Goal: Information Seeking & Learning: Find specific fact

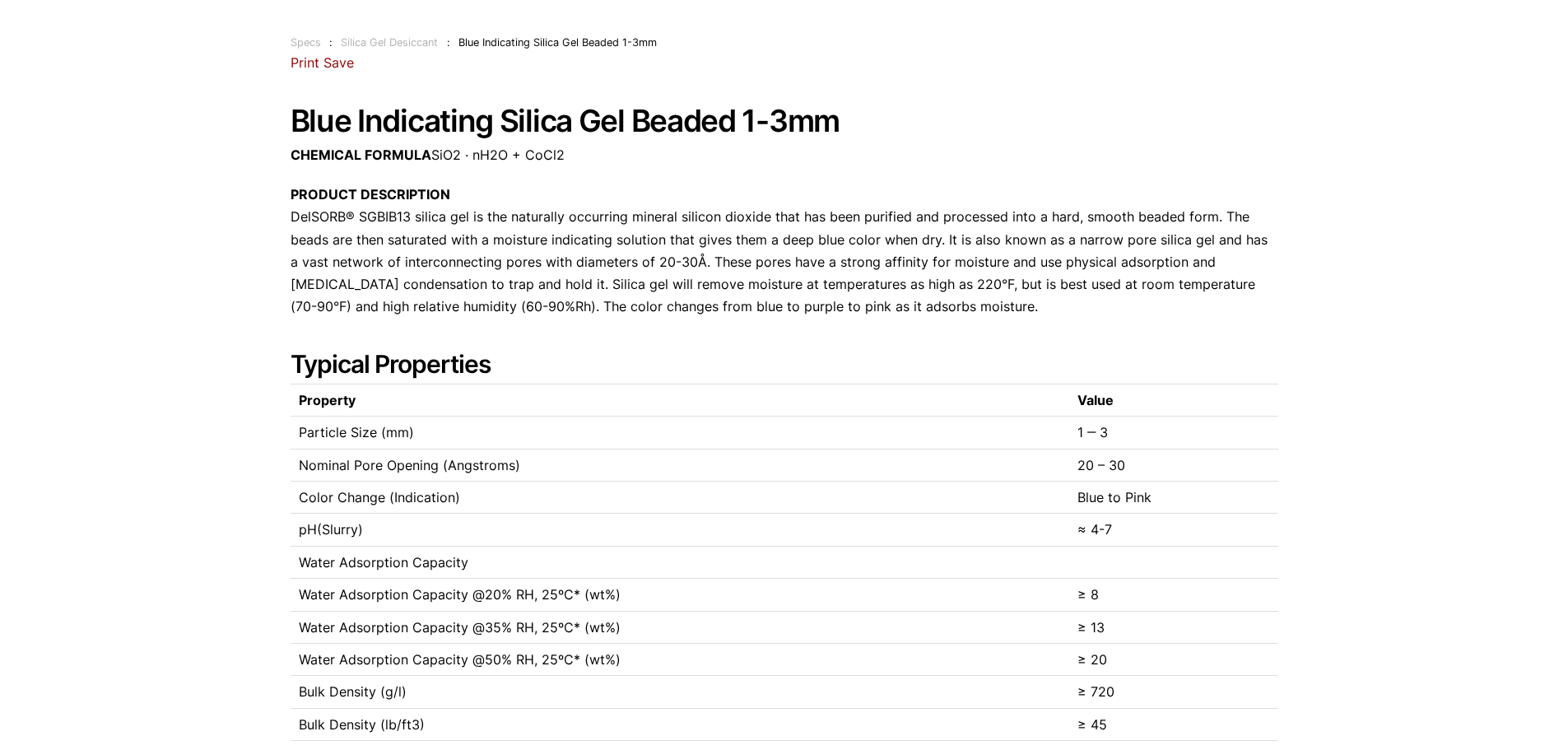
scroll to position [82, 0]
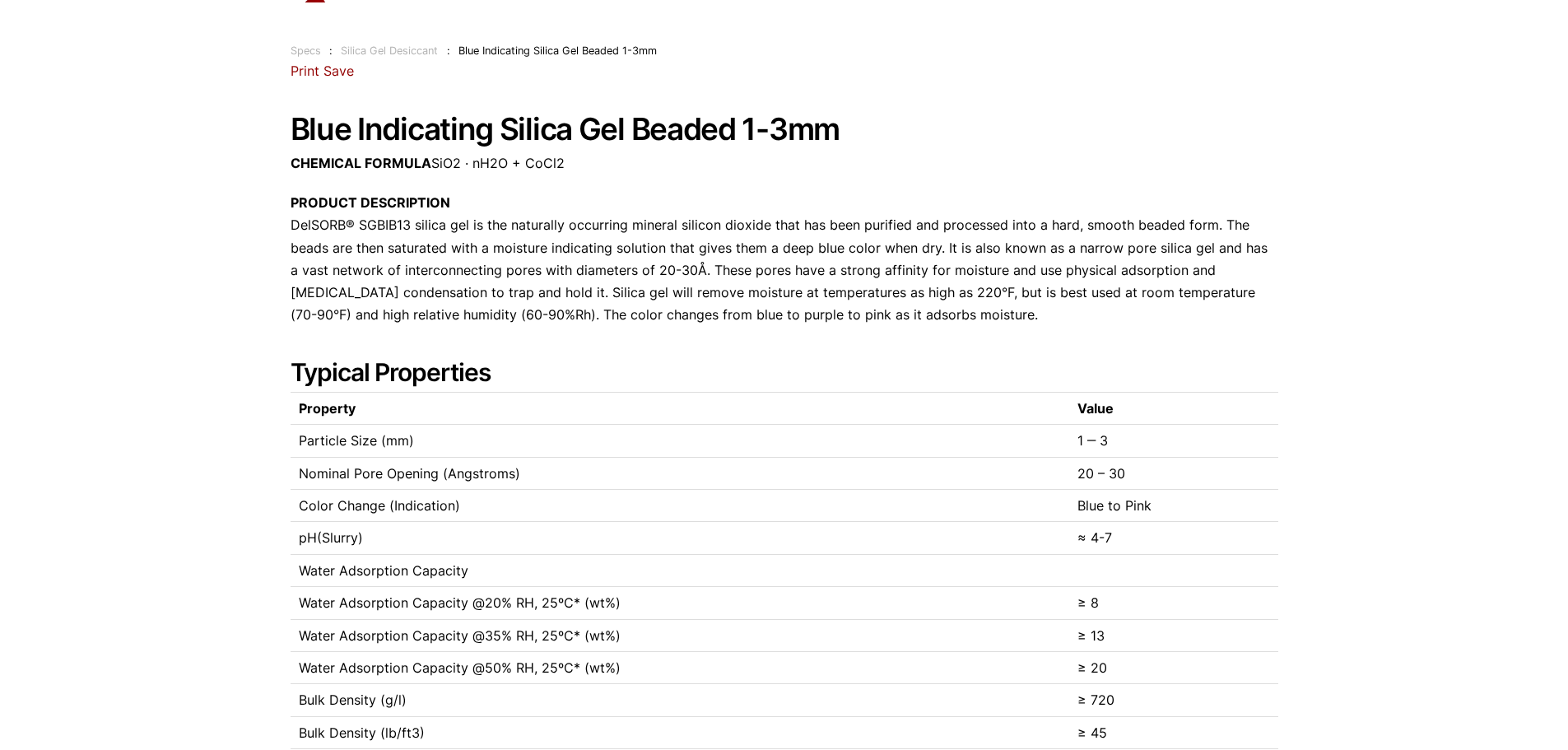
click at [334, 65] on link "Save" at bounding box center [339, 71] width 31 height 16
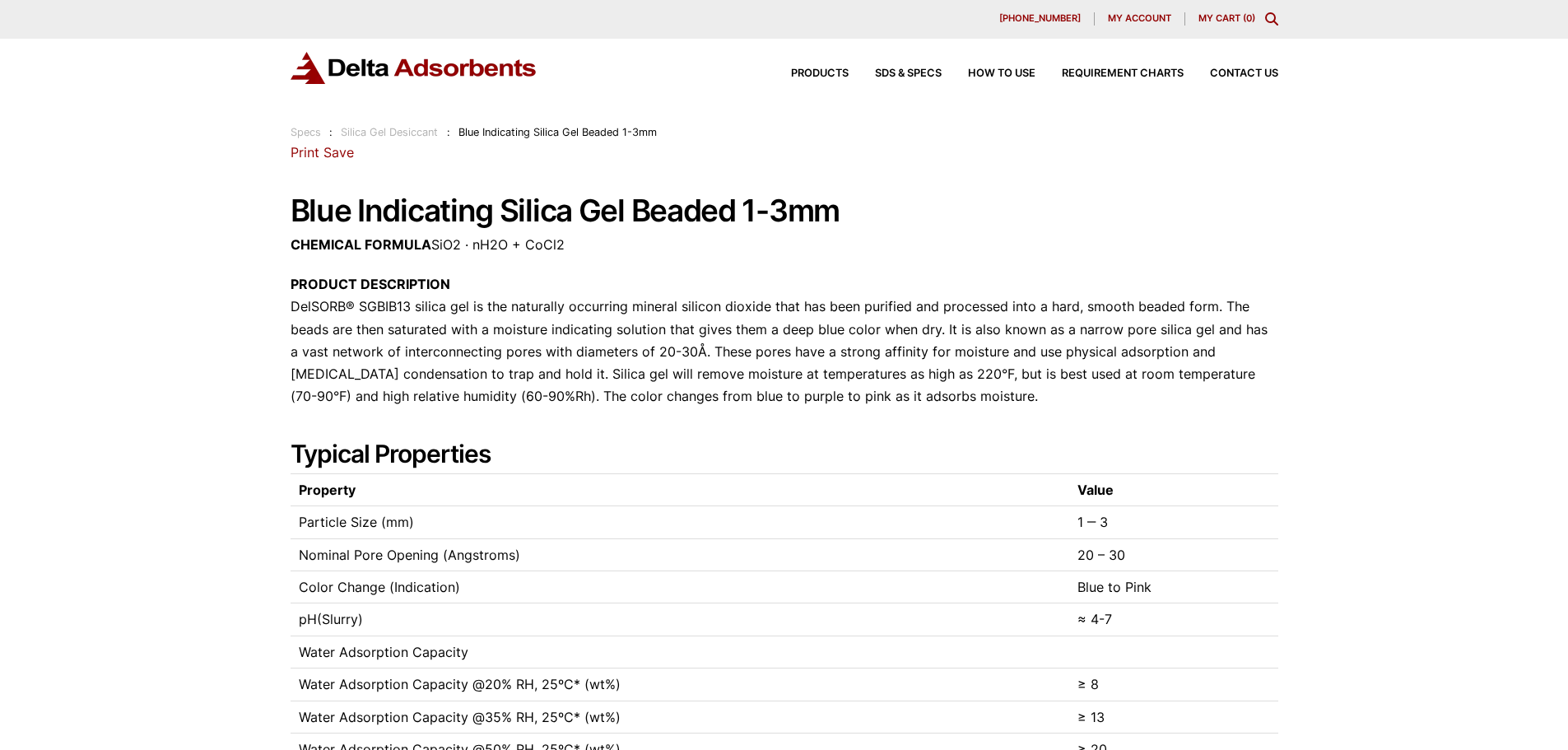
scroll to position [0, 0]
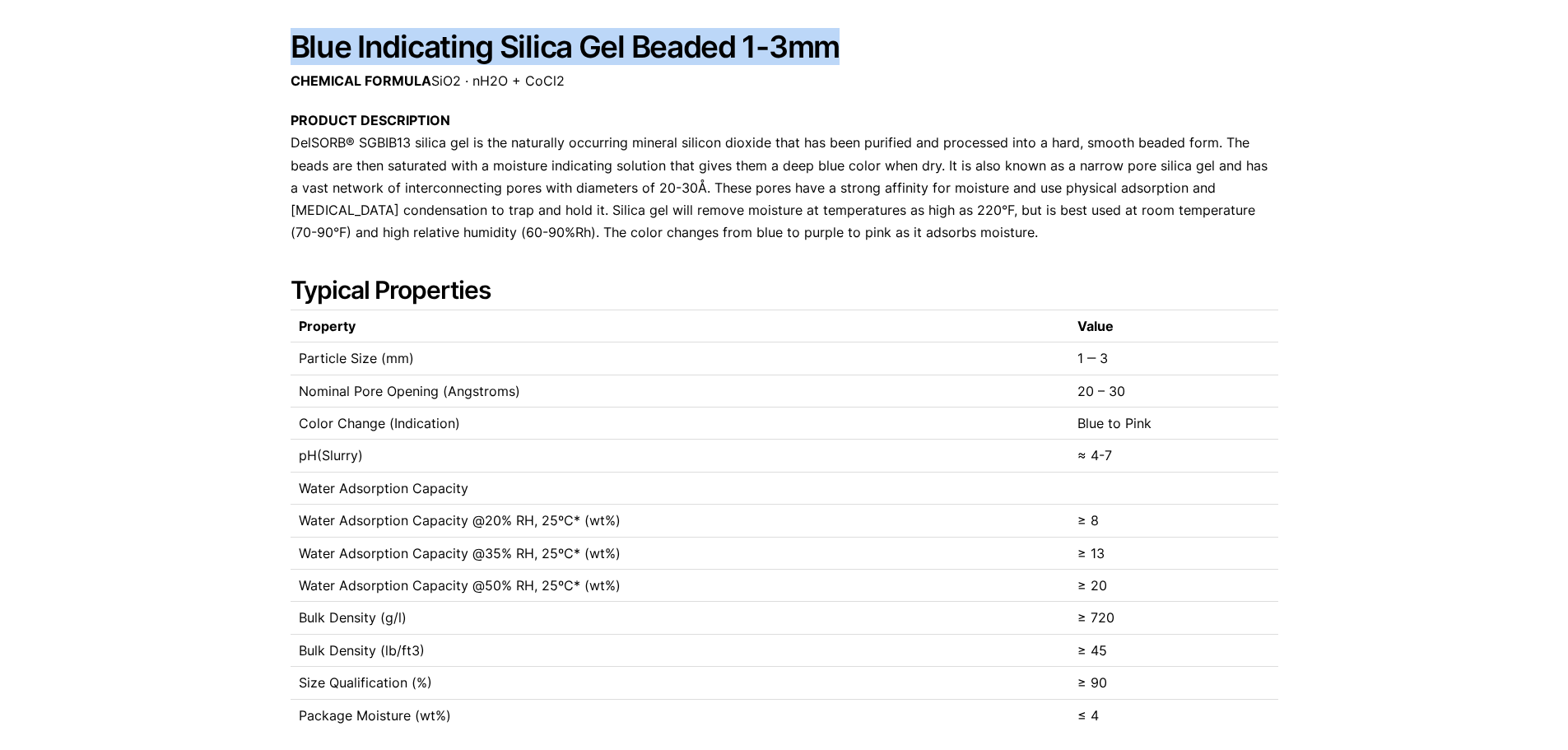
drag, startPoint x: 291, startPoint y: 48, endPoint x: 829, endPoint y: 61, distance: 538.2
click at [829, 61] on h1 "Blue Indicating Silica Gel Beaded 1-3mm" at bounding box center [785, 47] width 988 height 34
copy h1 "Blue Indicating Silica Gel Beaded 1-3mm"
